Goal: Book appointment/travel/reservation

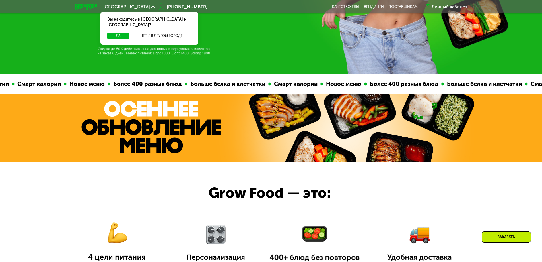
scroll to position [313, 0]
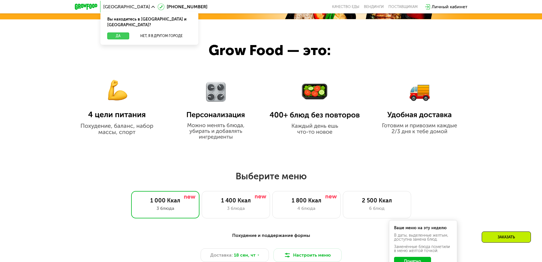
click at [122, 32] on button "Да" at bounding box center [118, 35] width 22 height 7
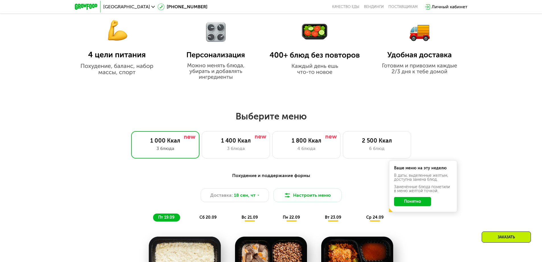
scroll to position [399, 0]
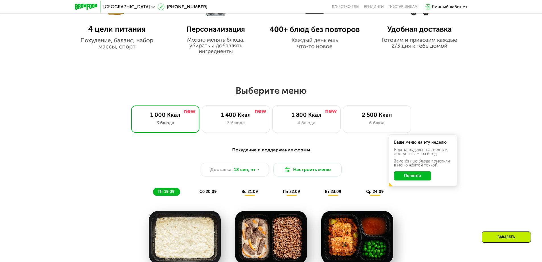
click at [423, 179] on button "Понятно" at bounding box center [412, 175] width 37 height 9
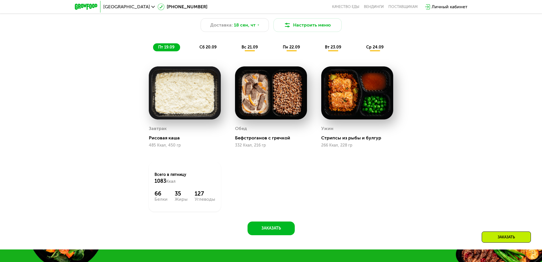
scroll to position [484, 0]
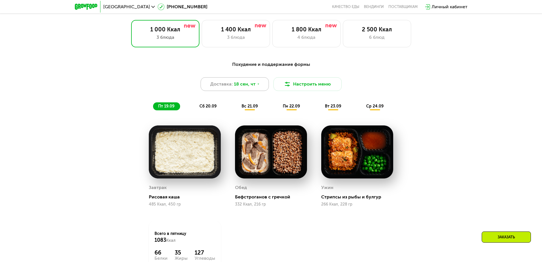
click at [255, 86] on div "Доставка: 18 сен, чт" at bounding box center [235, 84] width 68 height 14
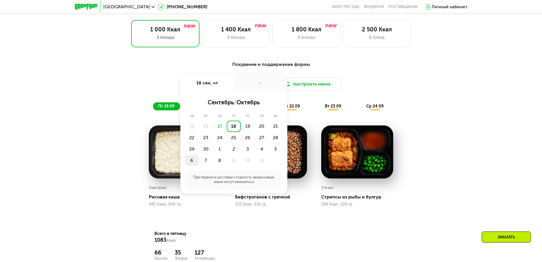
click at [193, 161] on div "6" at bounding box center [192, 160] width 14 height 11
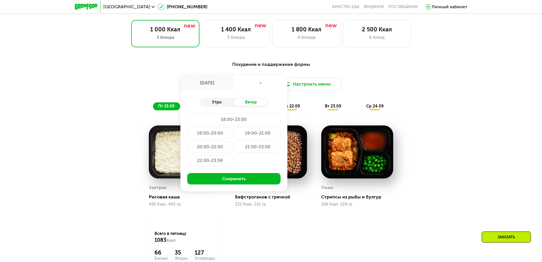
click at [221, 105] on div "Утро" at bounding box center [217, 102] width 34 height 8
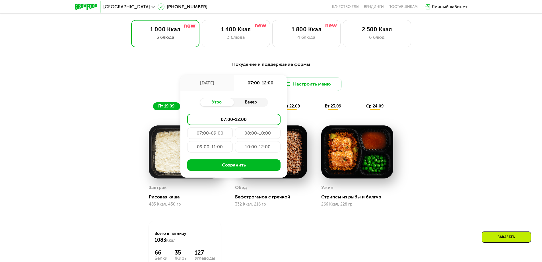
click at [248, 105] on div "Вечер" at bounding box center [251, 102] width 34 height 8
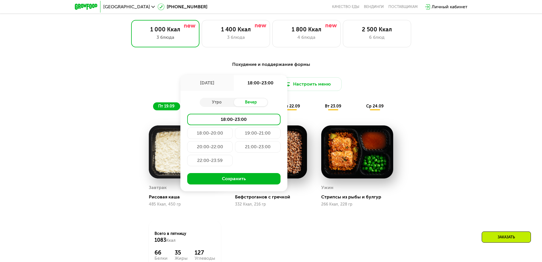
click at [213, 87] on div "[DATE]" at bounding box center [207, 83] width 54 height 16
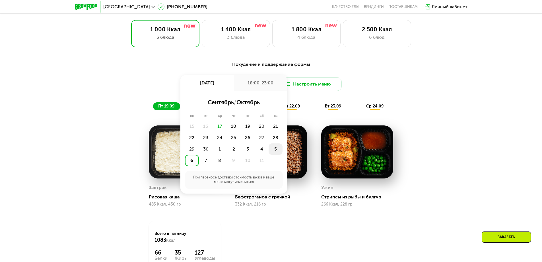
click at [276, 151] on div "5" at bounding box center [276, 148] width 14 height 11
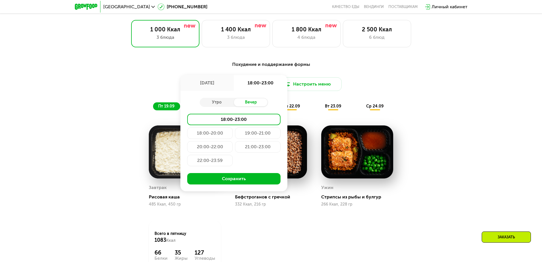
click at [221, 137] on div "18:00-20:00" at bounding box center [210, 132] width 46 height 11
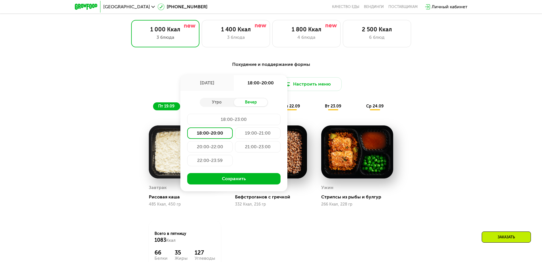
click at [248, 137] on div "19:00-21:00" at bounding box center [258, 132] width 46 height 11
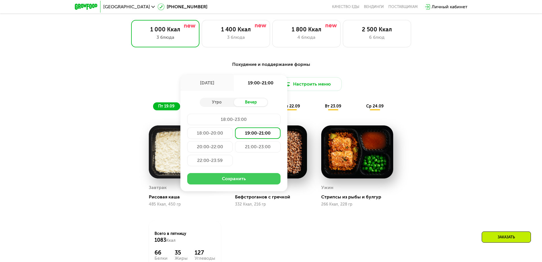
click at [244, 179] on button "Сохранить" at bounding box center [233, 178] width 93 height 11
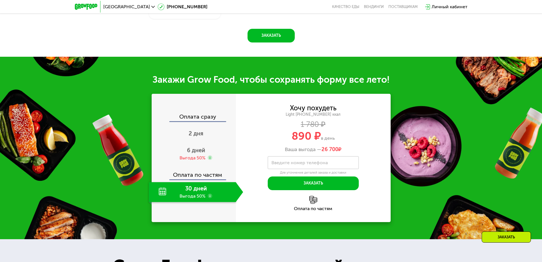
scroll to position [740, 0]
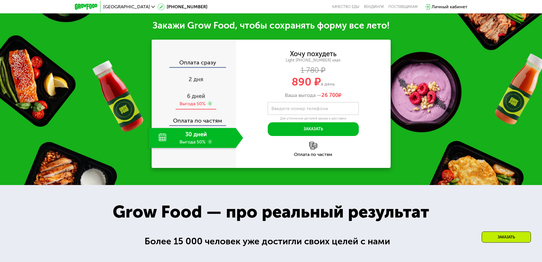
click at [200, 110] on div "6 дней Выгода 50%" at bounding box center [196, 100] width 95 height 20
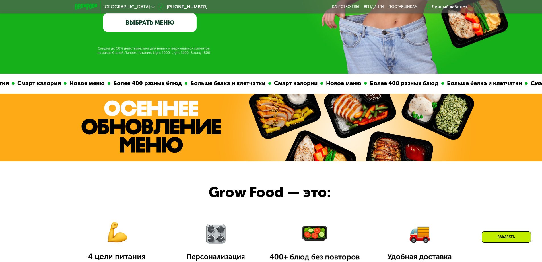
scroll to position [171, 0]
